Goal: Task Accomplishment & Management: Manage account settings

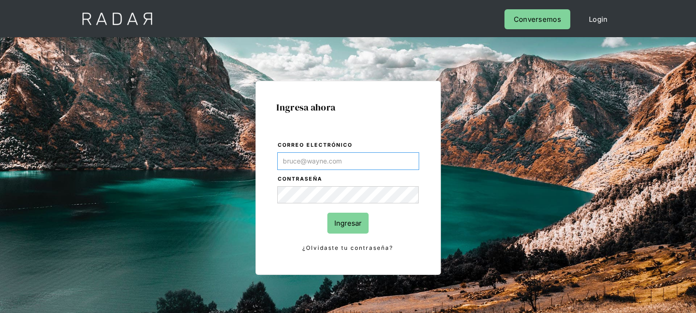
type input "[EMAIL_ADDRESS][DOMAIN_NAME]"
click at [354, 224] on input "Ingresar" at bounding box center [347, 222] width 41 height 21
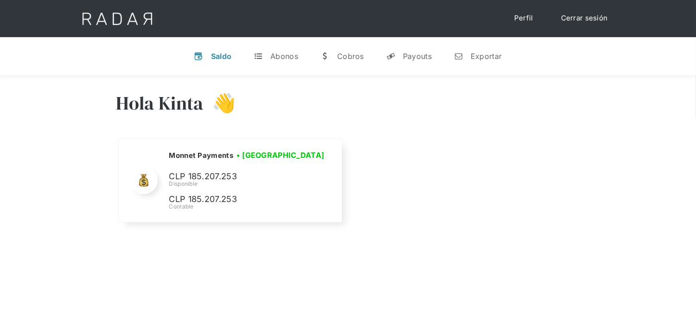
click at [599, 19] on link "Cerrar sesión" at bounding box center [584, 18] width 65 height 18
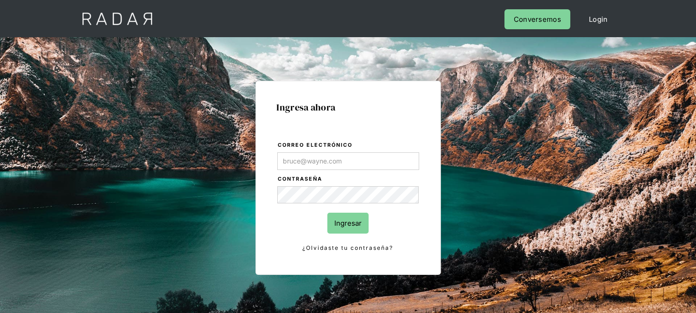
type input "[EMAIL_ADDRESS][DOMAIN_NAME]"
click at [341, 218] on input "Ingresar" at bounding box center [347, 222] width 41 height 21
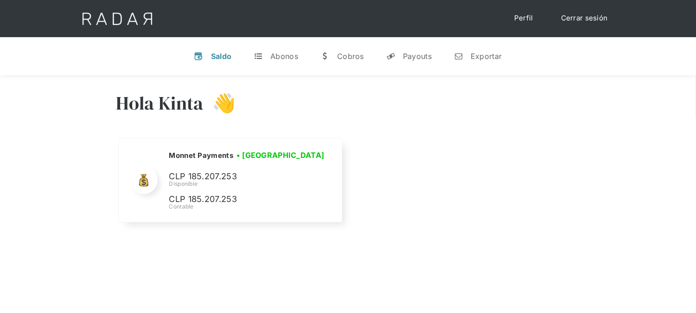
click at [578, 17] on link "Cerrar sesión" at bounding box center [584, 18] width 65 height 18
